Goal: Information Seeking & Learning: Find specific fact

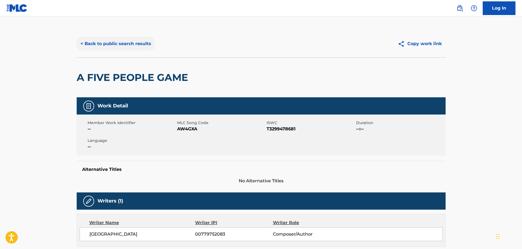
click at [92, 44] on button "< Back to public search results" at bounding box center [116, 44] width 78 height 14
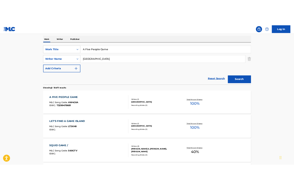
scroll to position [55, 0]
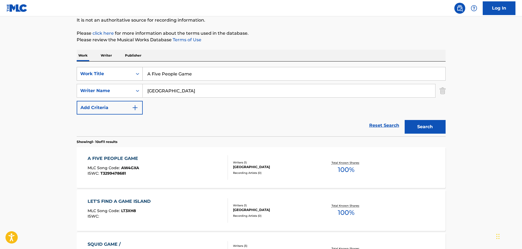
drag, startPoint x: 212, startPoint y: 71, endPoint x: 130, endPoint y: 68, distance: 82.7
click at [130, 68] on div "SearchWithCriteria04621829-e3a4-4670-8a69-644d13a31352 Work Title A Five People…" at bounding box center [261, 74] width 369 height 14
paste input "DU DI DAM"
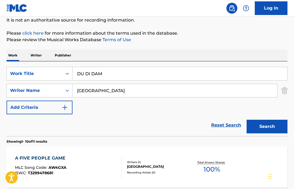
type input "DU DI DAM"
drag, startPoint x: 110, startPoint y: 92, endPoint x: 43, endPoint y: 95, distance: 67.7
click at [44, 94] on div "SearchWithCriteriae550dfd9-5d0d-49fe-b23d-94f1e63ff10d Writer Name [PERSON_NAME]" at bounding box center [147, 91] width 281 height 14
paste input "Papa [PERSON_NAME] [PERSON_NAME]"
type input "Papa [PERSON_NAME] [PERSON_NAME]"
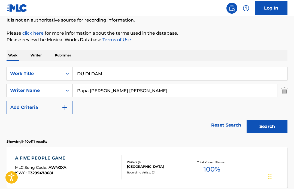
click at [247, 120] on button "Search" at bounding box center [267, 127] width 41 height 14
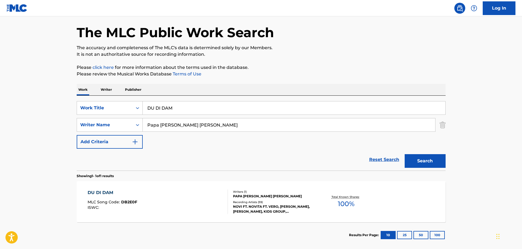
scroll to position [48, 0]
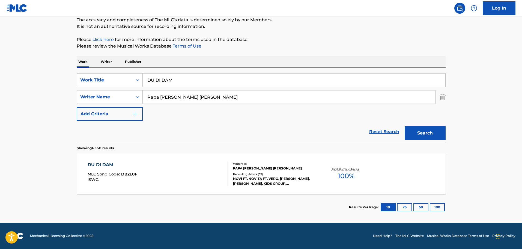
click at [267, 164] on div "Writers ( 1 )" at bounding box center [274, 163] width 82 height 4
